Goal: Task Accomplishment & Management: Use online tool/utility

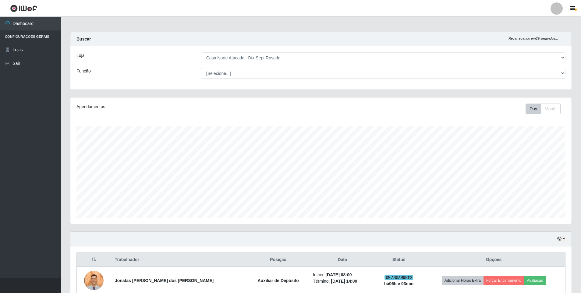
select select "432"
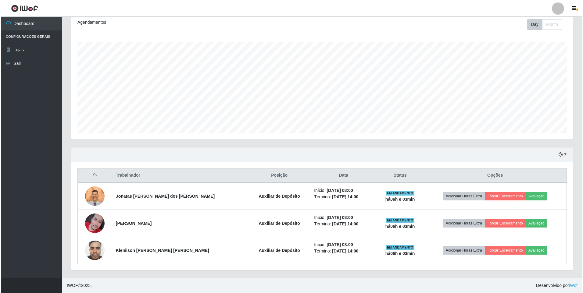
scroll to position [126, 501]
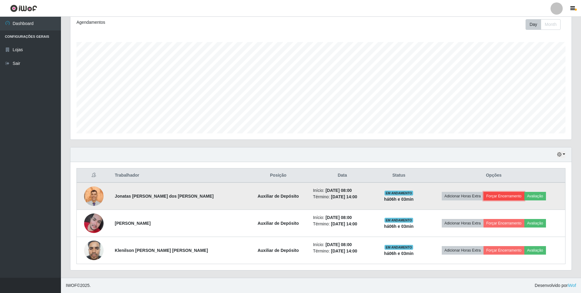
click at [490, 196] on button "Forçar Encerramento" at bounding box center [504, 196] width 41 height 9
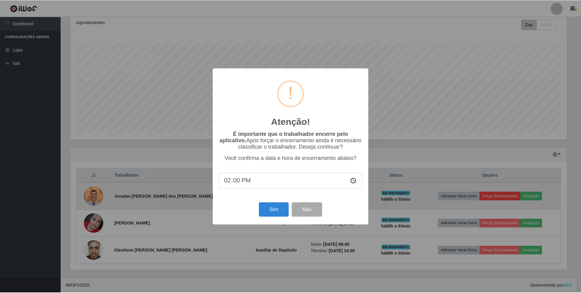
scroll to position [126, 498]
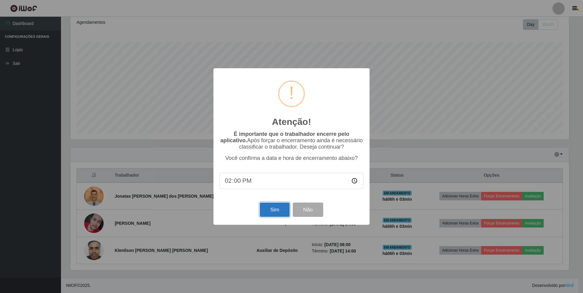
click at [275, 213] on button "Sim" at bounding box center [275, 210] width 30 height 14
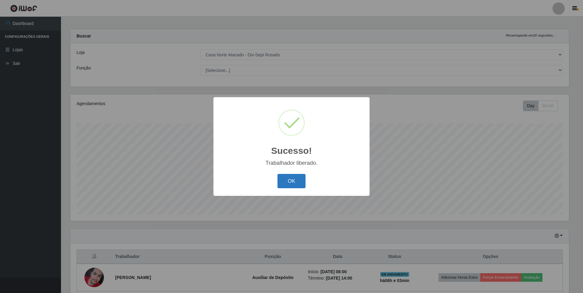
click at [294, 179] on button "OK" at bounding box center [291, 181] width 28 height 14
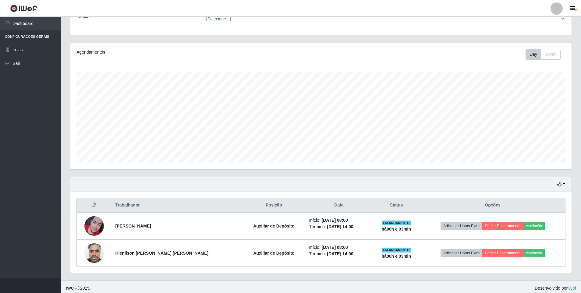
scroll to position [57, 0]
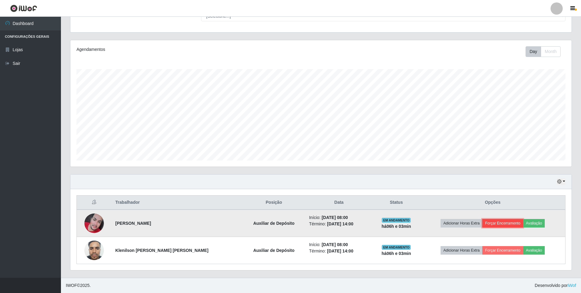
click at [510, 221] on button "Forçar Encerramento" at bounding box center [502, 223] width 41 height 9
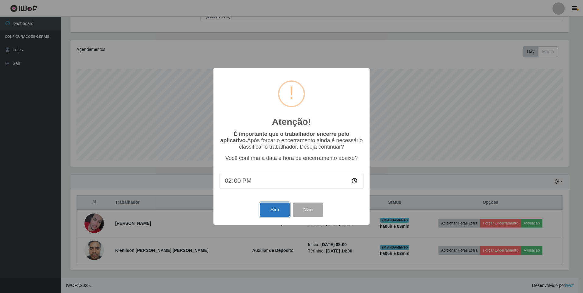
click at [276, 208] on button "Sim" at bounding box center [275, 210] width 30 height 14
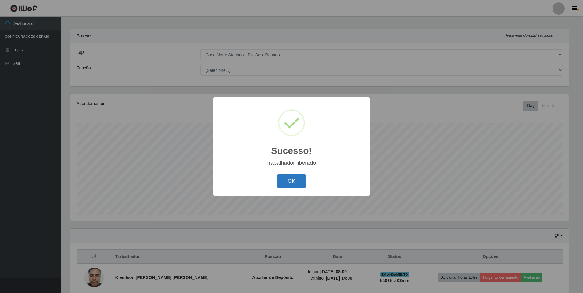
click at [303, 178] on button "OK" at bounding box center [291, 181] width 28 height 14
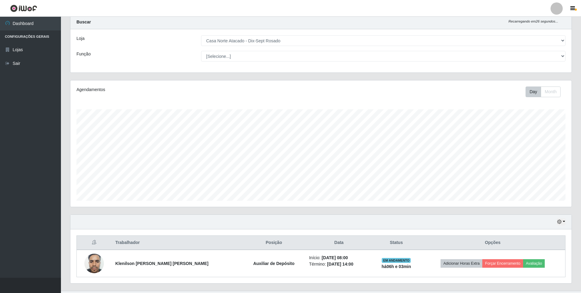
scroll to position [30, 0]
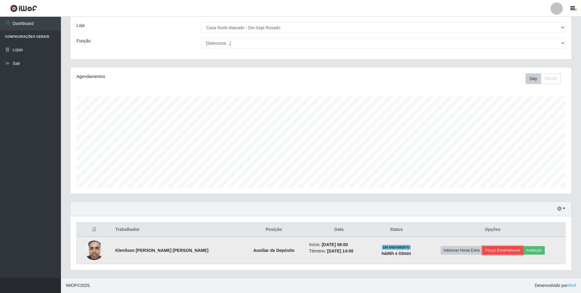
click at [493, 252] on button "Forçar Encerramento" at bounding box center [502, 250] width 41 height 9
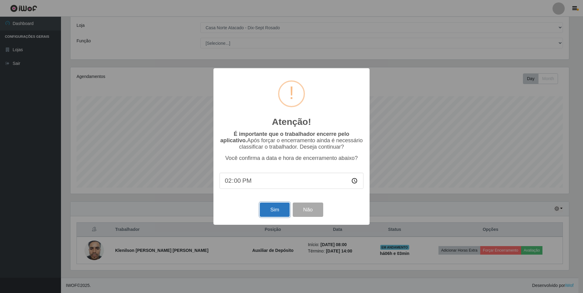
click at [272, 212] on button "Sim" at bounding box center [275, 210] width 30 height 14
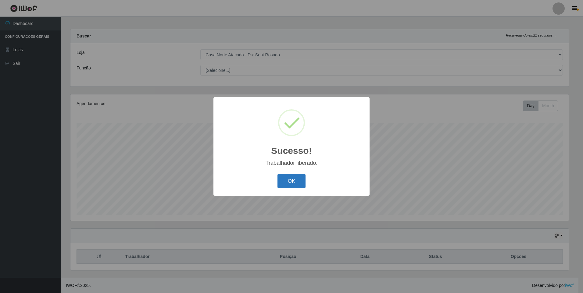
click at [285, 183] on button "OK" at bounding box center [291, 181] width 28 height 14
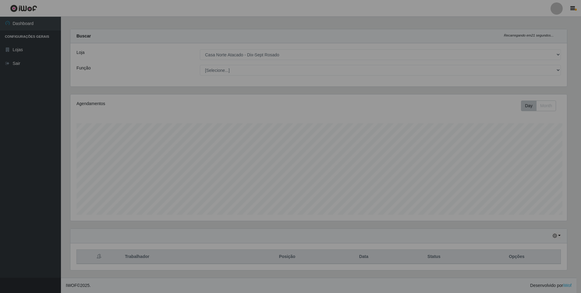
scroll to position [0, 0]
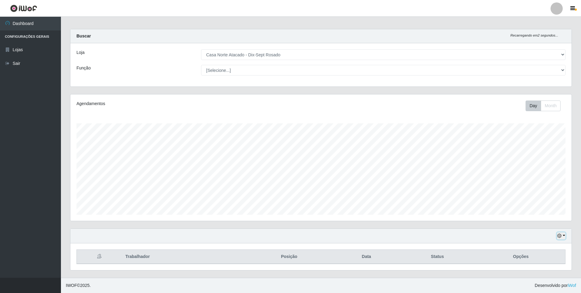
click at [561, 237] on icon "button" at bounding box center [559, 236] width 4 height 4
click at [524, 209] on button "1 Semana" at bounding box center [541, 213] width 48 height 13
